Goal: Information Seeking & Learning: Learn about a topic

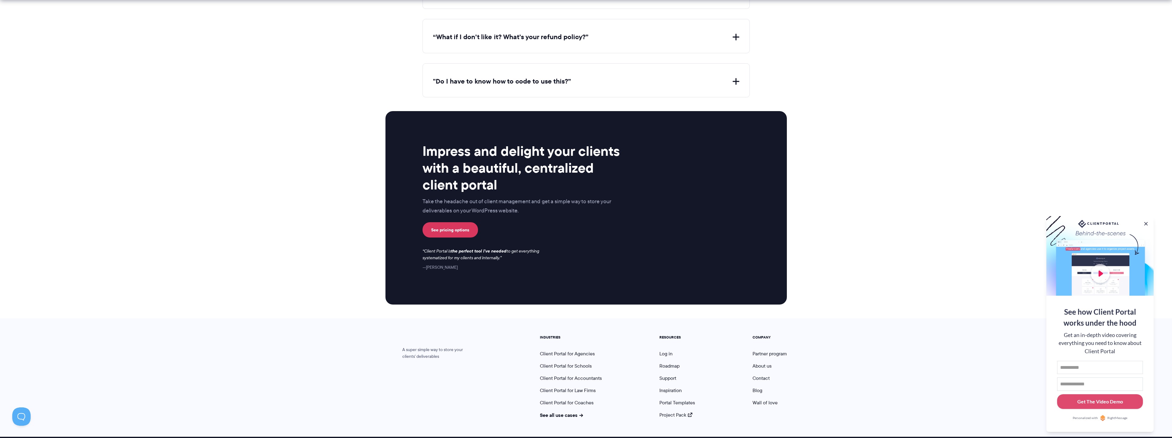
scroll to position [2378, 0]
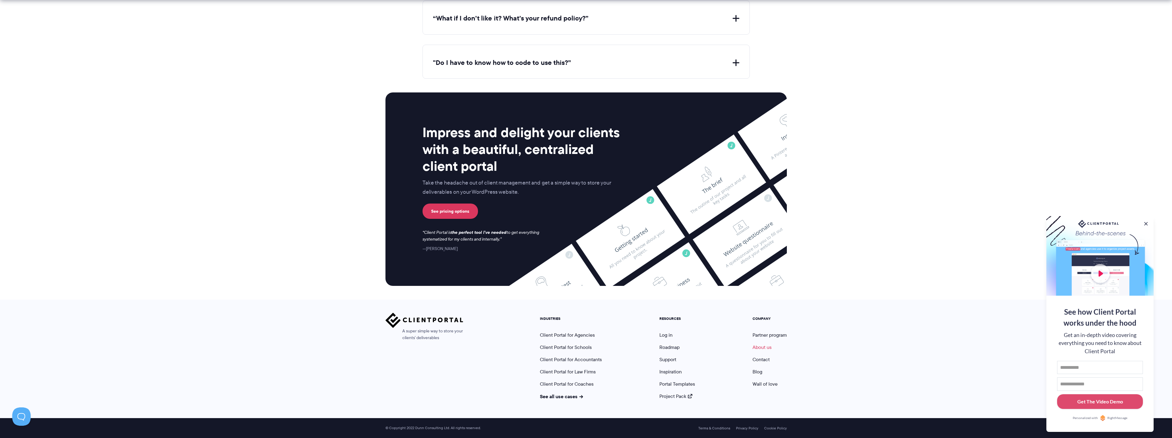
click at [763, 348] on link "About us" at bounding box center [761, 347] width 19 height 7
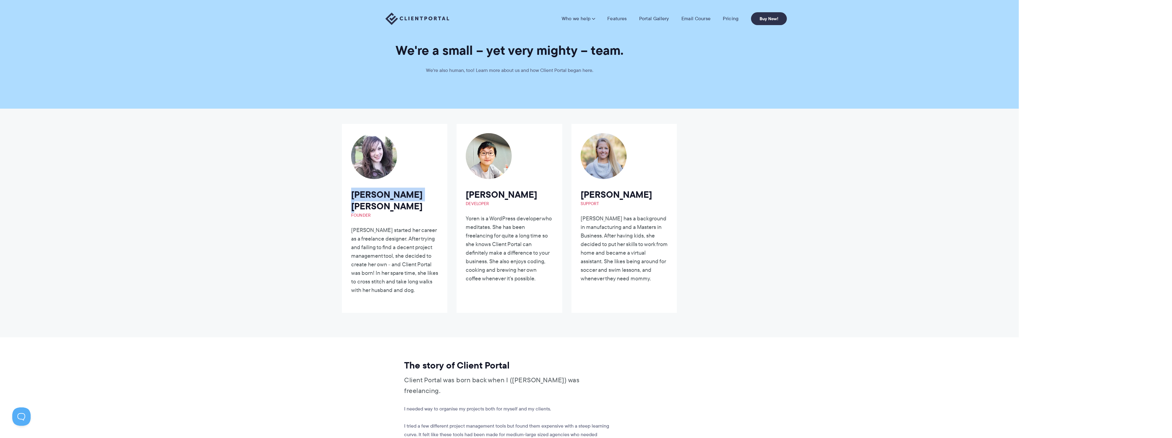
drag, startPoint x: 350, startPoint y: 196, endPoint x: 418, endPoint y: 194, distance: 67.5
click at [418, 194] on article "Laura Elizabeth Founder Laura started her career as a freelance designer. After…" at bounding box center [394, 218] width 105 height 189
copy h2 "Laura Elizabeth"
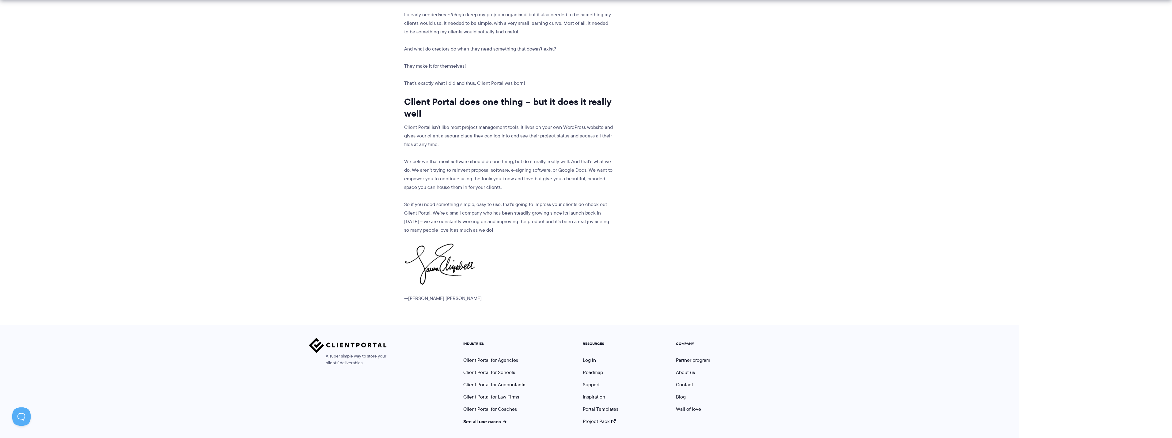
scroll to position [610, 0]
drag, startPoint x: 339, startPoint y: 429, endPoint x: 372, endPoint y: 428, distance: 32.8
copy span "Dunn Consulting Ltd."
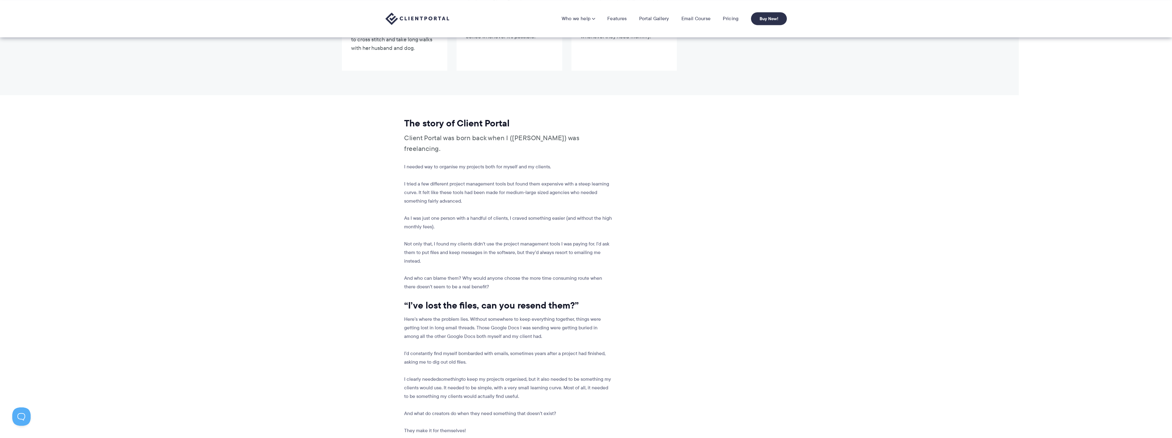
scroll to position [0, 0]
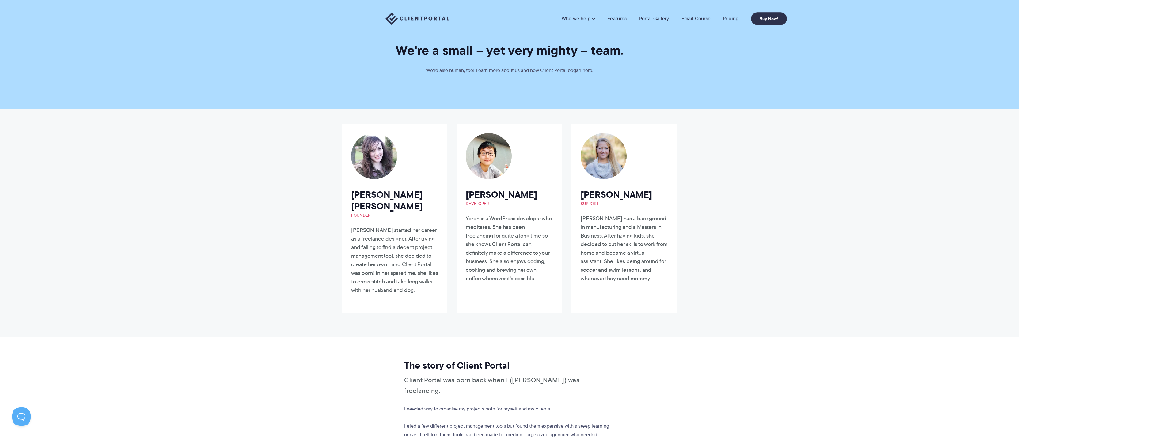
click at [497, 193] on h2 "Yoren Chang Developer" at bounding box center [509, 198] width 87 height 18
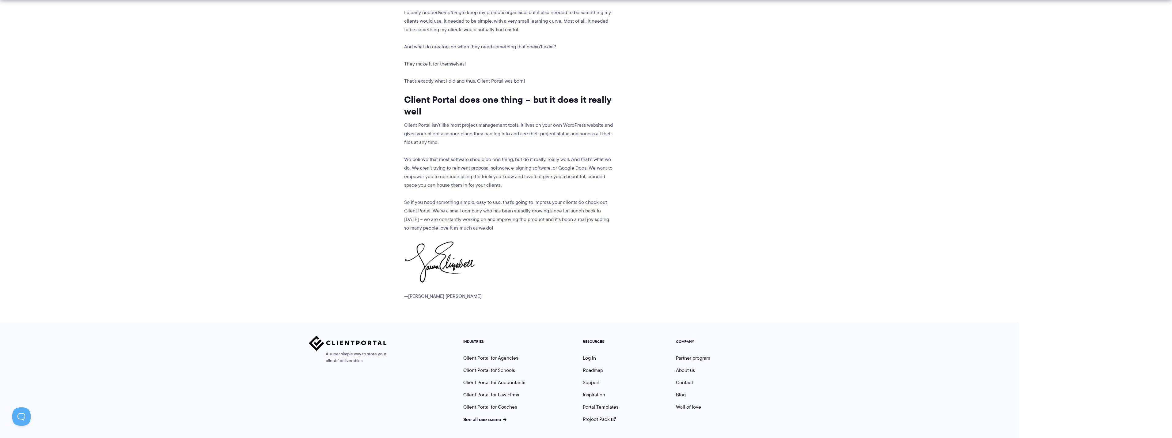
scroll to position [610, 0]
